Goal: Information Seeking & Learning: Learn about a topic

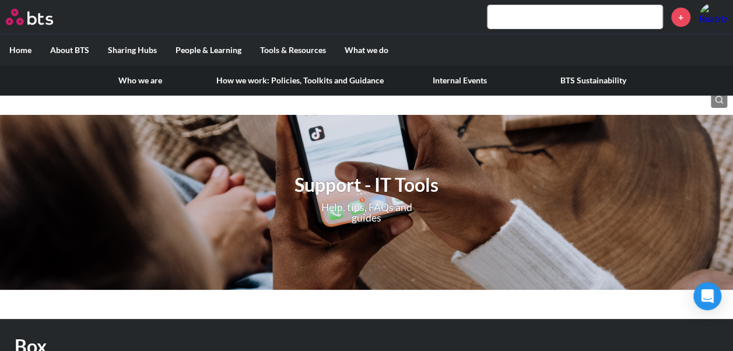
click at [60, 50] on label "About BTS" at bounding box center [70, 50] width 58 height 30
click at [0, 0] on input "About BTS" at bounding box center [0, 0] width 0 height 0
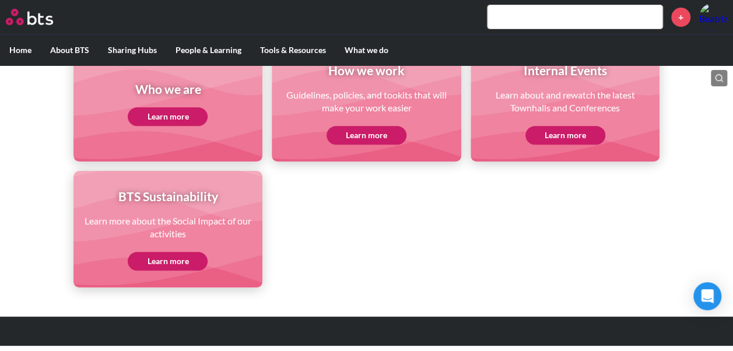
scroll to position [207, 0]
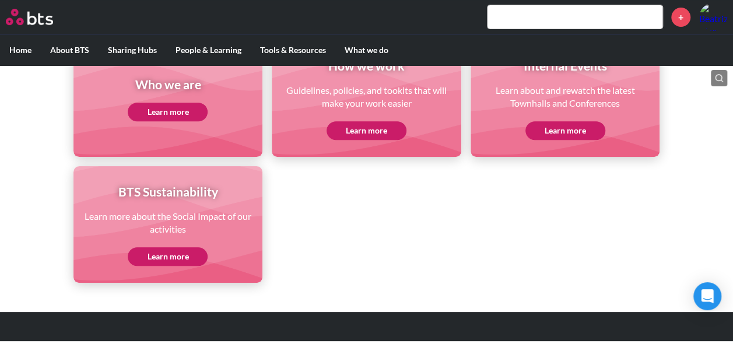
click at [163, 116] on link "Learn more" at bounding box center [168, 112] width 80 height 19
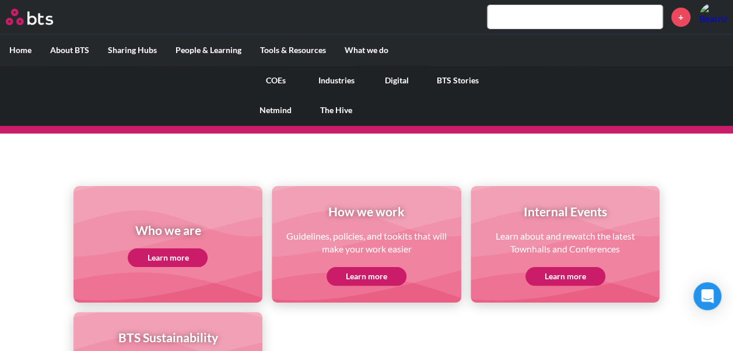
scroll to position [58, 0]
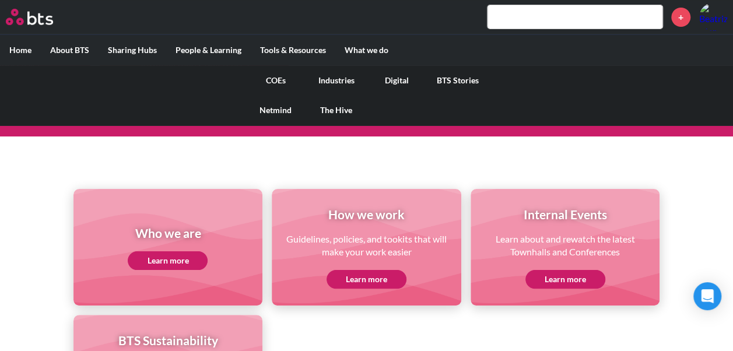
click at [273, 75] on link "COEs" at bounding box center [276, 80] width 61 height 30
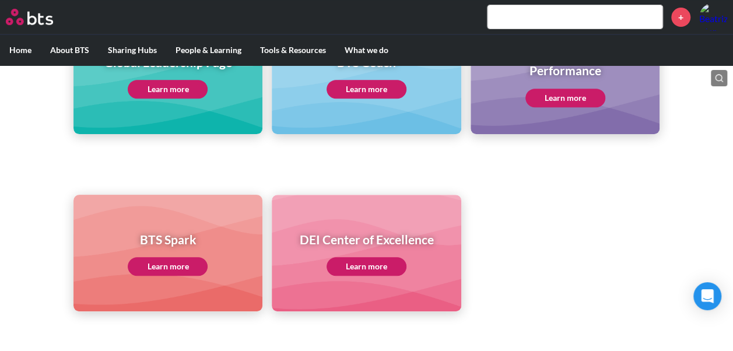
scroll to position [210, 0]
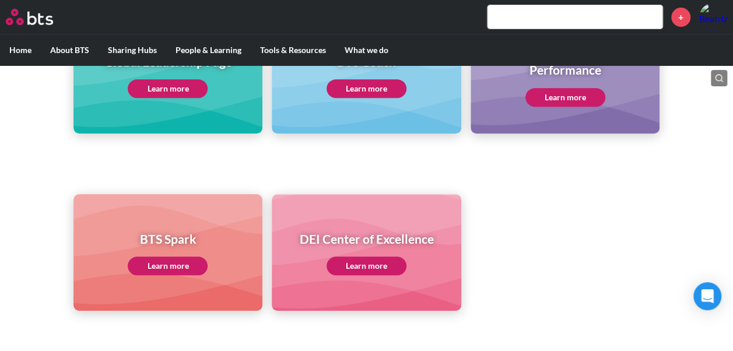
click at [557, 109] on div "Executive and Team Performance Learn more" at bounding box center [566, 75] width 190 height 117
click at [565, 102] on link "Learn more" at bounding box center [566, 97] width 80 height 19
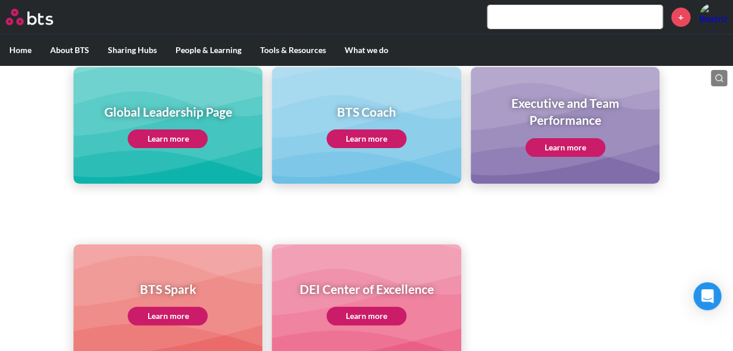
scroll to position [154, 0]
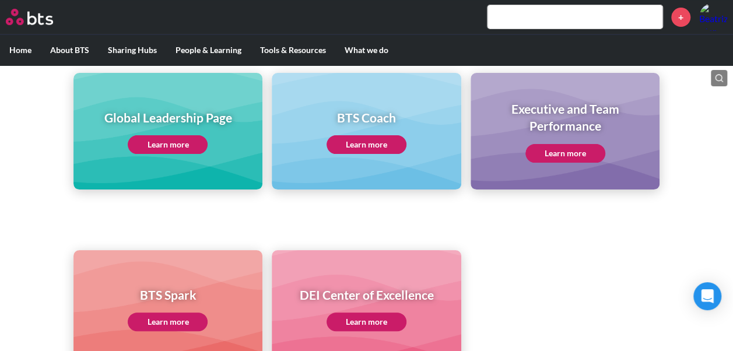
click at [362, 144] on link "Learn more" at bounding box center [367, 144] width 80 height 19
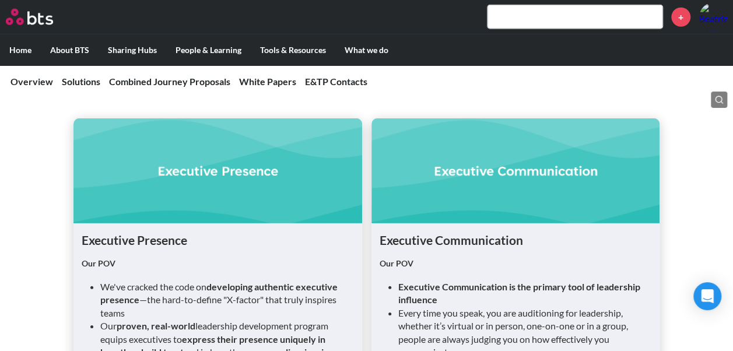
scroll to position [1633, 0]
